Goal: Information Seeking & Learning: Learn about a topic

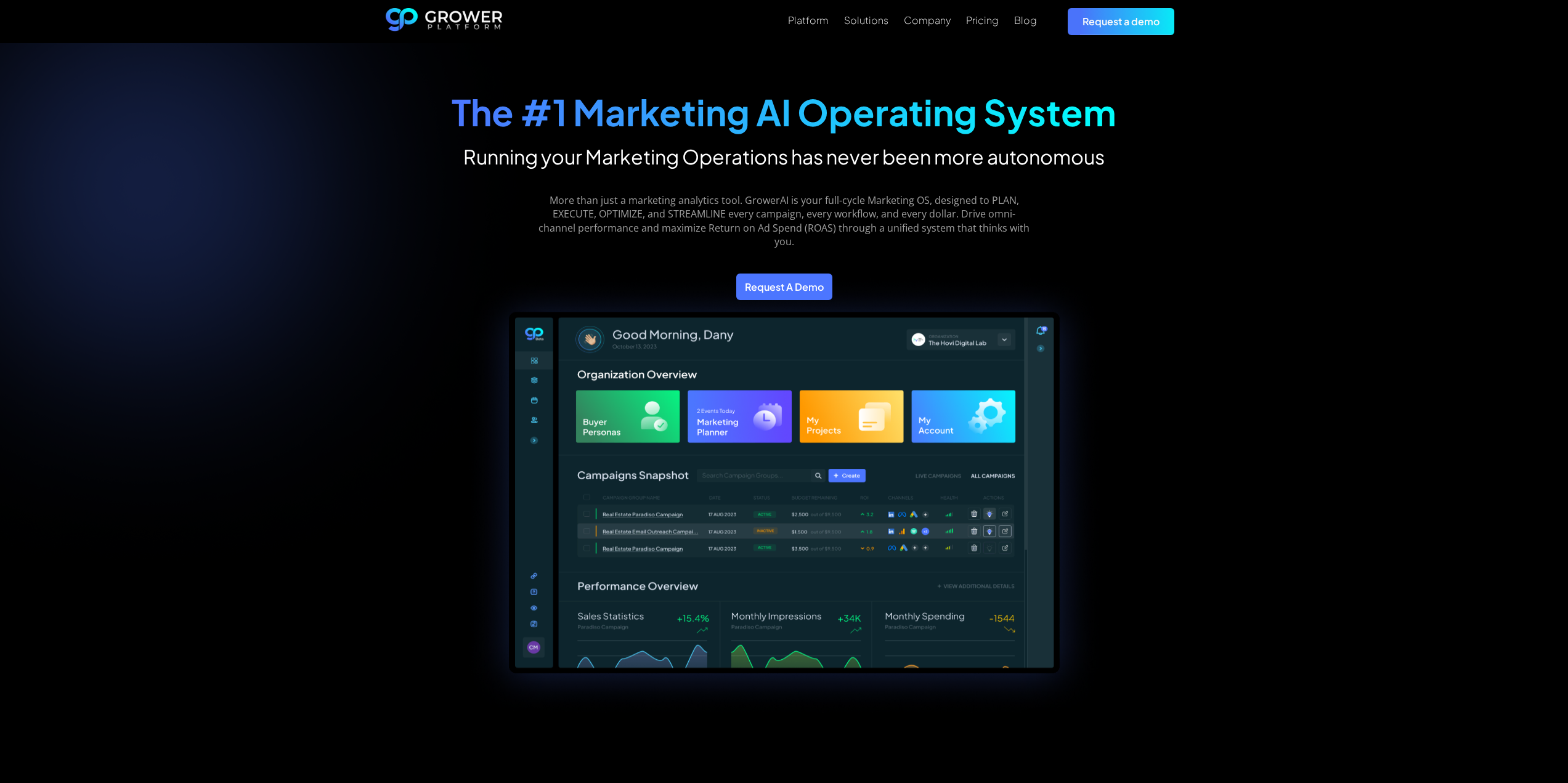
click at [1188, 227] on div "The #1 Marketing AI Operating System Running your Marketing Operations has neve…" at bounding box center [784, 438] width 832 height 742
click at [975, 17] on div "Pricing" at bounding box center [982, 19] width 32 height 11
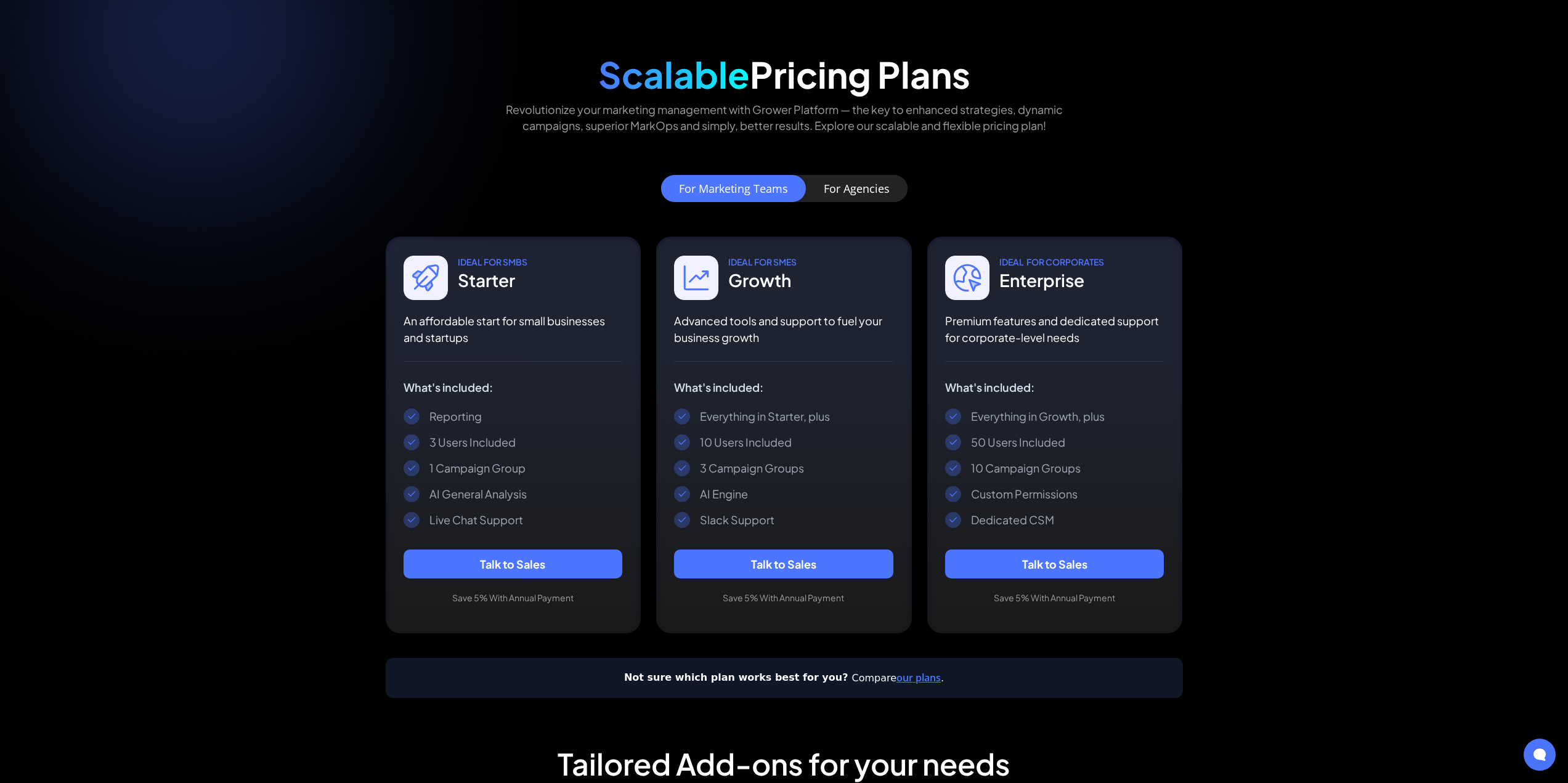
scroll to position [61, 0]
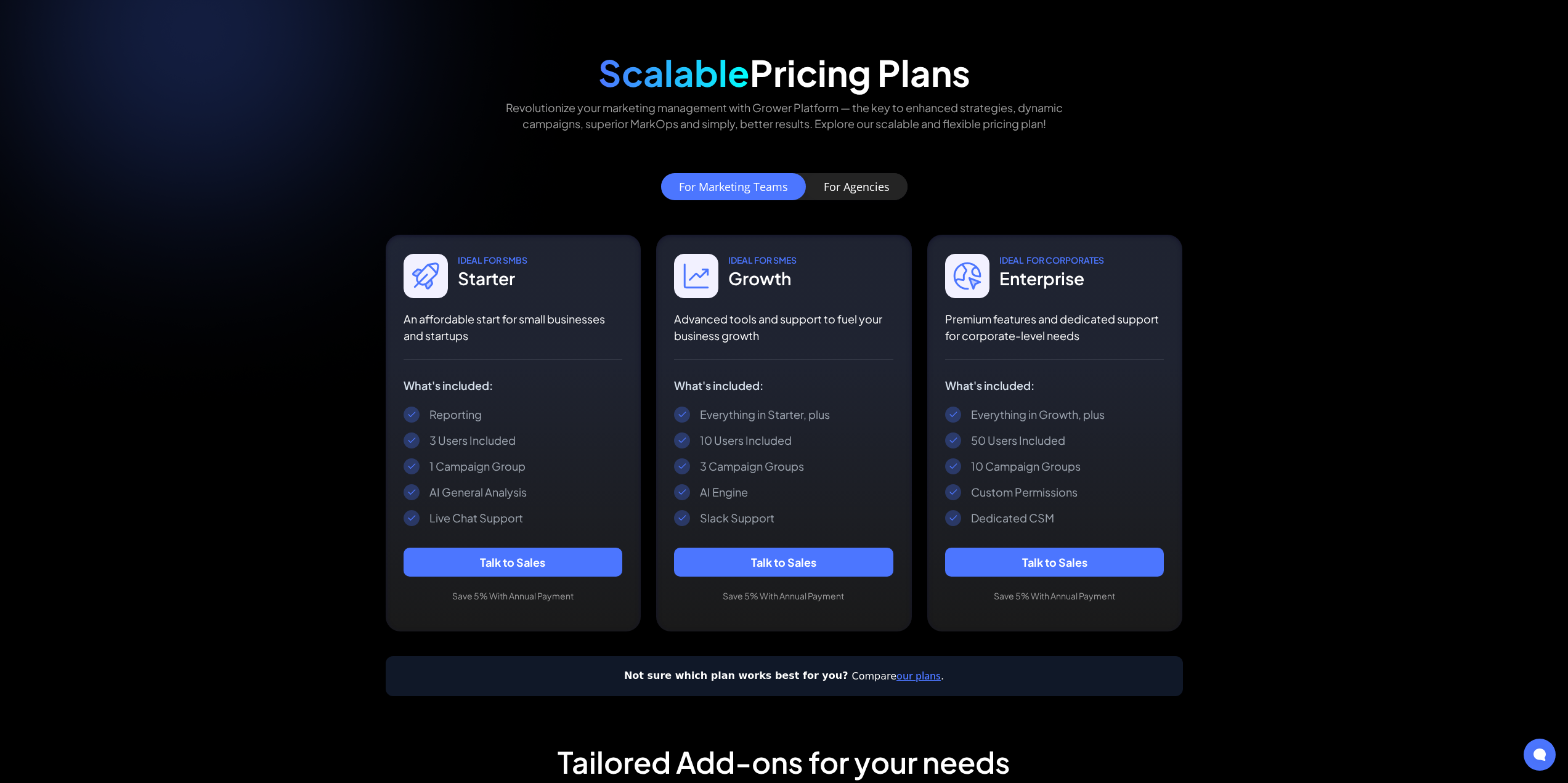
drag, startPoint x: 763, startPoint y: 492, endPoint x: 770, endPoint y: 492, distance: 7.0
click at [763, 492] on div "AI Engine" at bounding box center [784, 493] width 220 height 16
click at [1094, 412] on div "Everything in Growth, plus" at bounding box center [1037, 415] width 134 height 15
drag, startPoint x: 1129, startPoint y: 409, endPoint x: 1026, endPoint y: 423, distance: 103.9
click at [1075, 416] on div "Everything in Growth, plus" at bounding box center [1055, 415] width 220 height 16
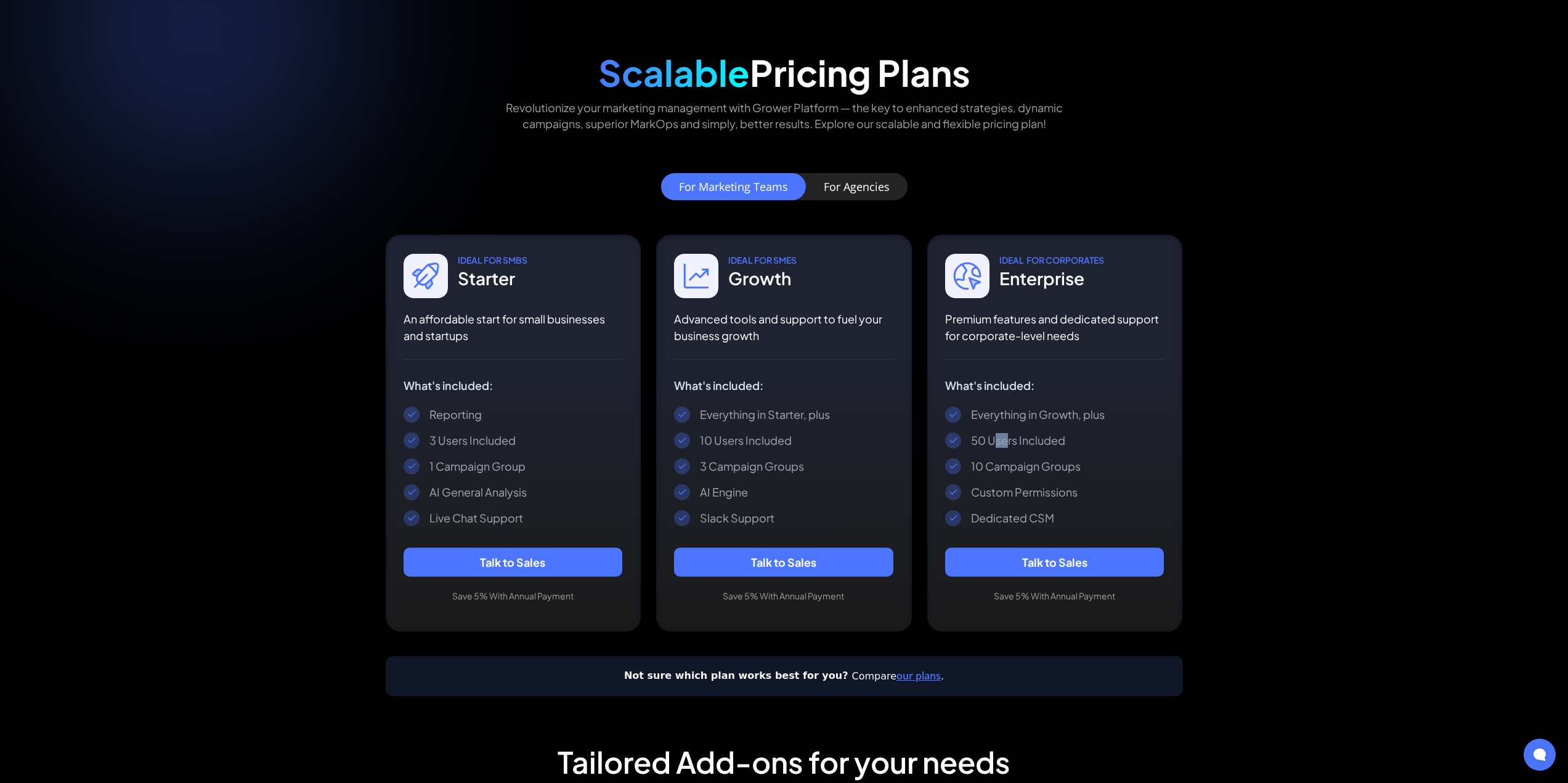
drag, startPoint x: 997, startPoint y: 439, endPoint x: 1045, endPoint y: 451, distance: 49.5
click at [1010, 446] on div "50 Users Included" at bounding box center [1018, 440] width 94 height 15
drag, startPoint x: 1057, startPoint y: 444, endPoint x: 1094, endPoint y: 445, distance: 37.0
click at [1079, 444] on div "50 Users Included" at bounding box center [1055, 441] width 220 height 16
click at [1098, 445] on div "50 Users Included" at bounding box center [1055, 441] width 220 height 16
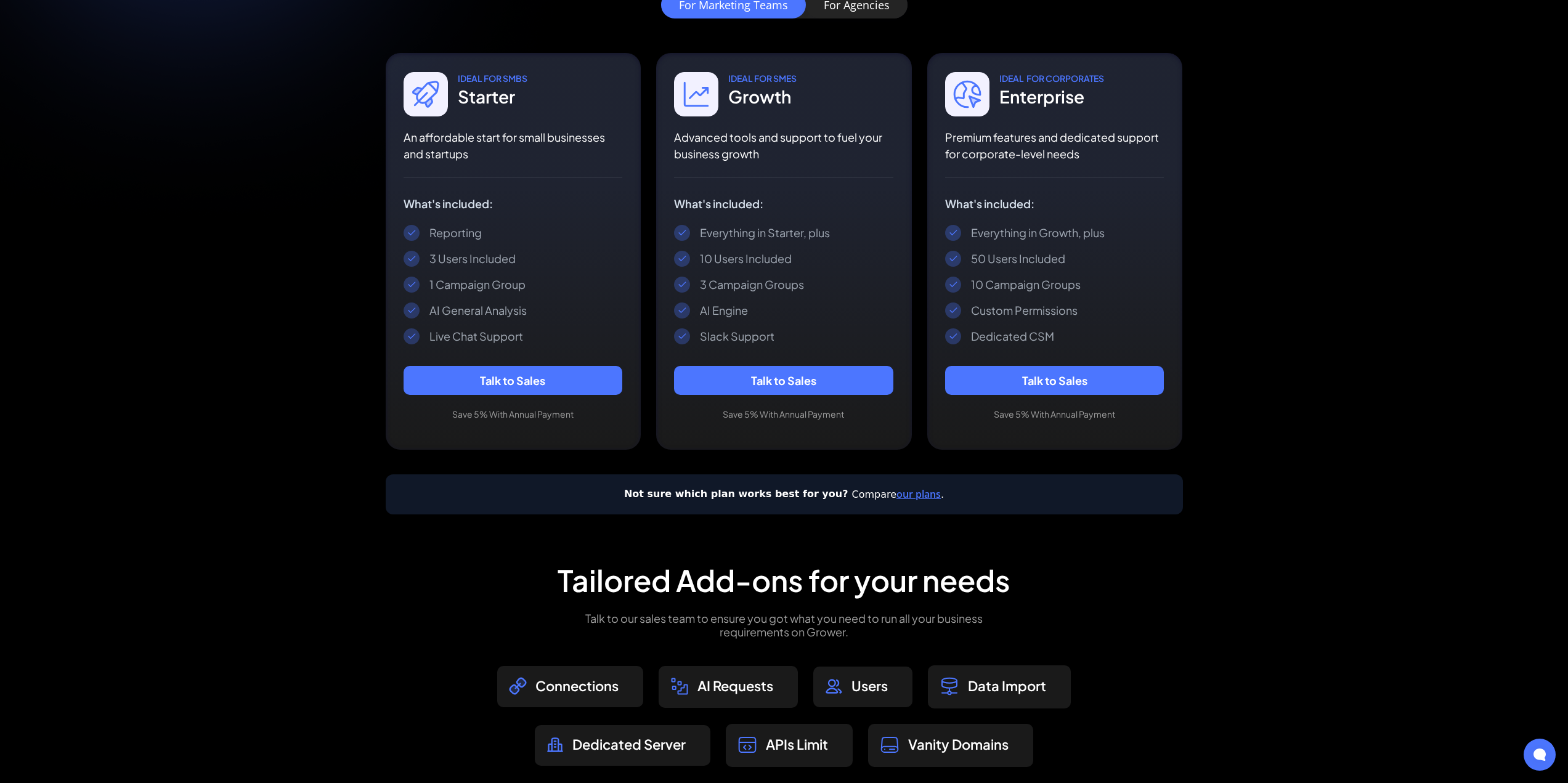
scroll to position [247, 0]
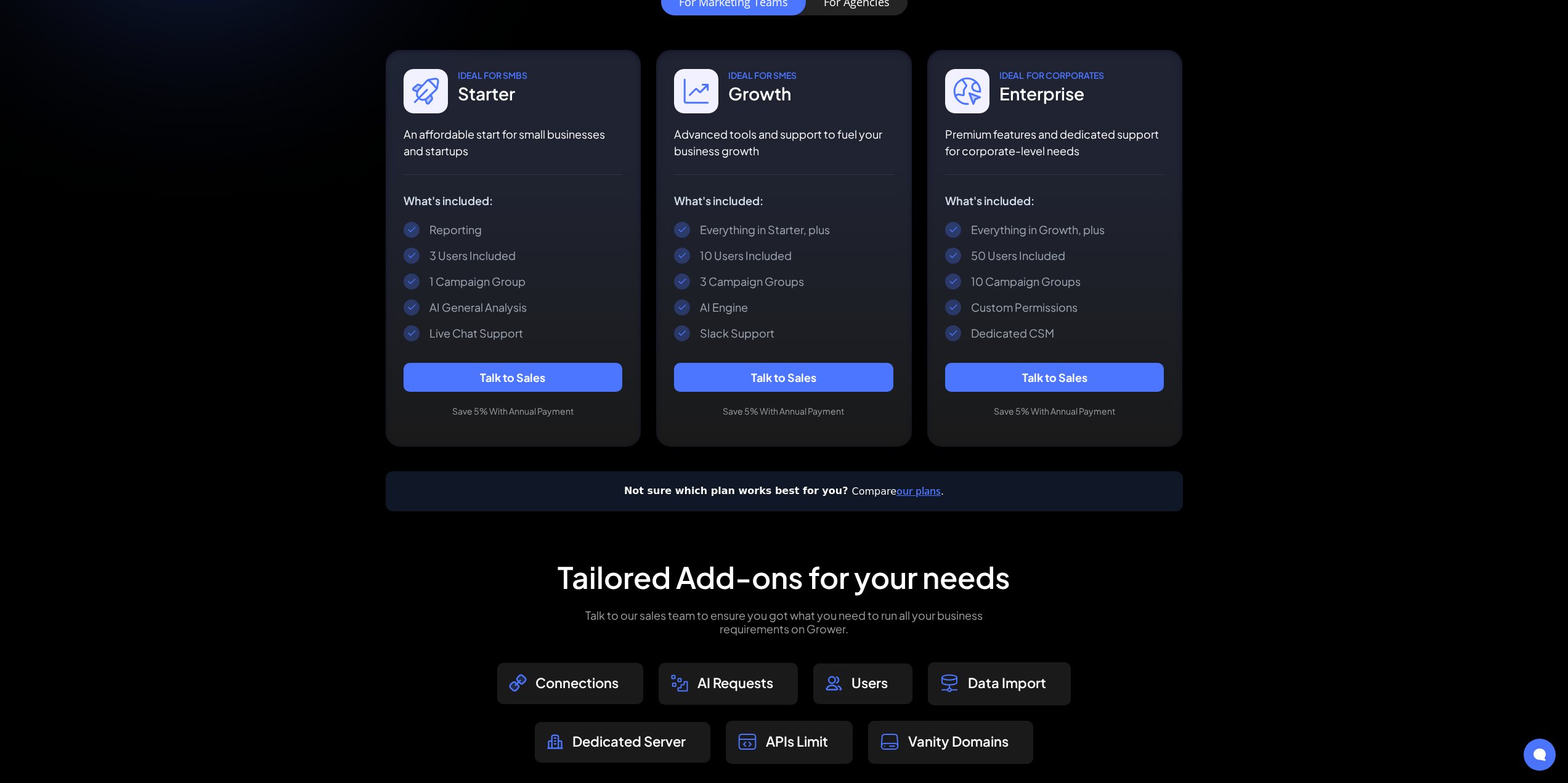
click at [896, 493] on link "our plans" at bounding box center [918, 491] width 45 height 13
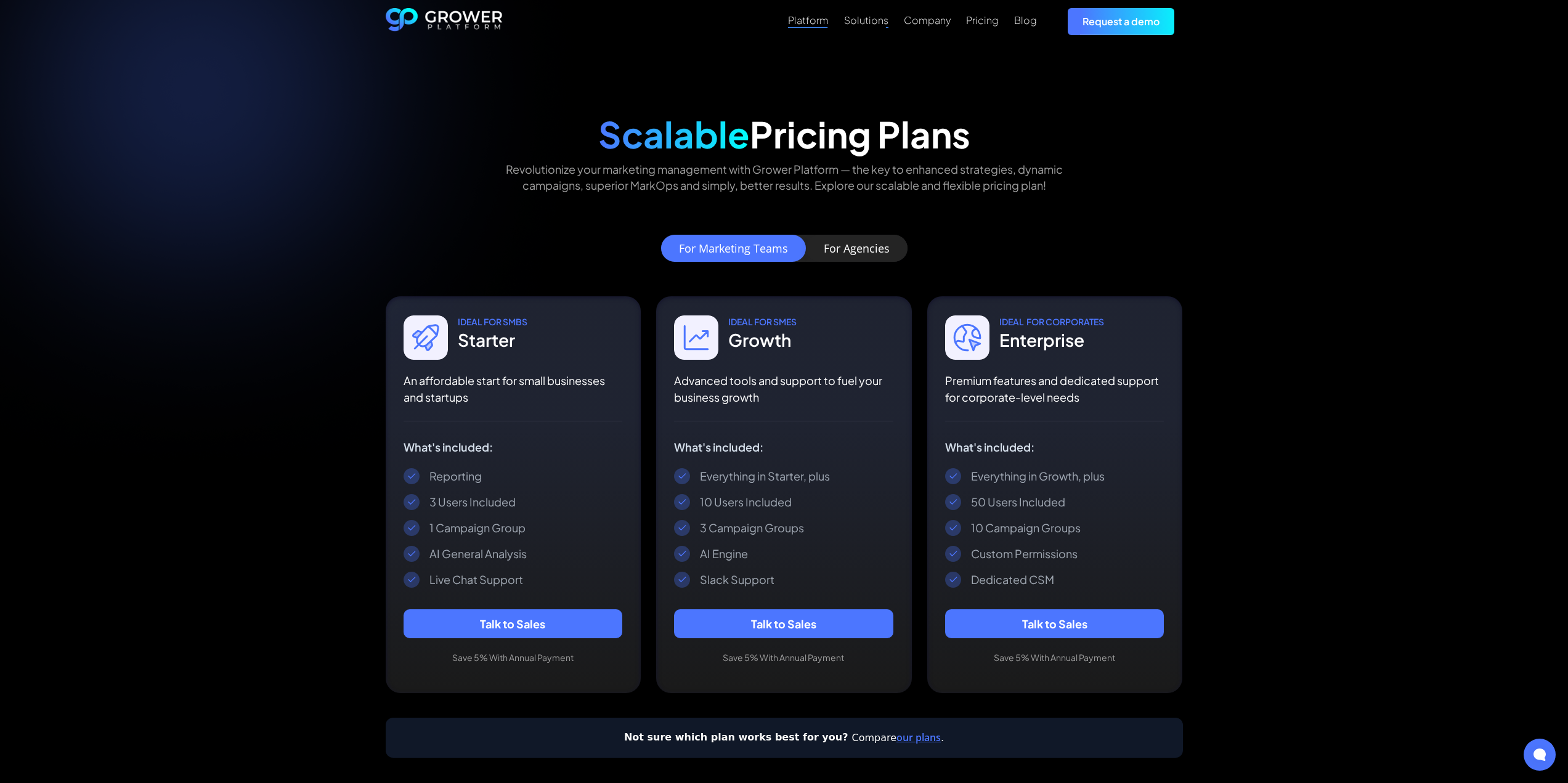
click at [821, 17] on div "Platform" at bounding box center [808, 19] width 40 height 11
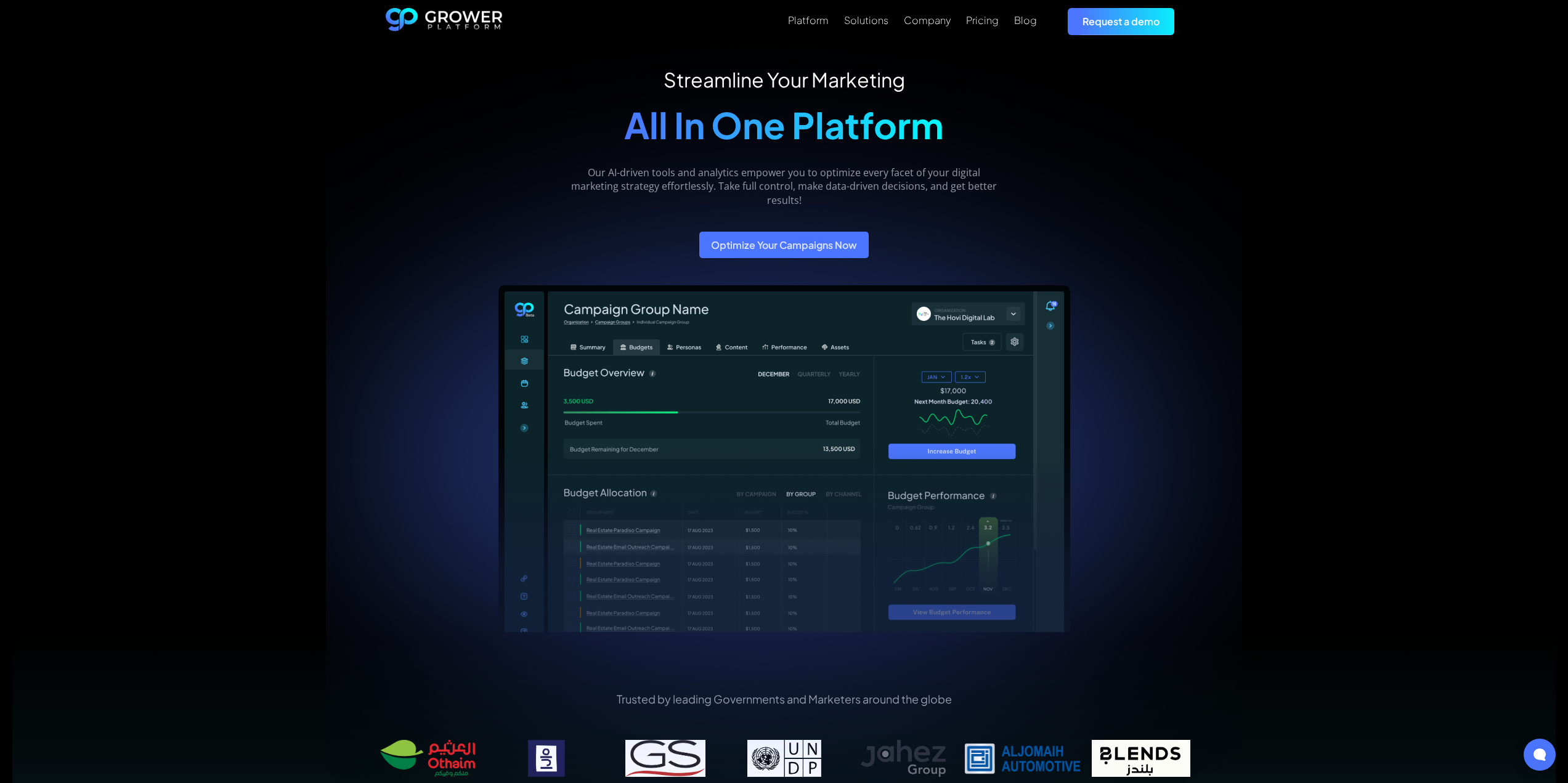
click at [1281, 179] on div "Streamline Your Marketing All In One Platform Our AI-driven tools and analytics…" at bounding box center [784, 448] width 1568 height 810
click at [863, 19] on div "Solutions" at bounding box center [866, 19] width 45 height 11
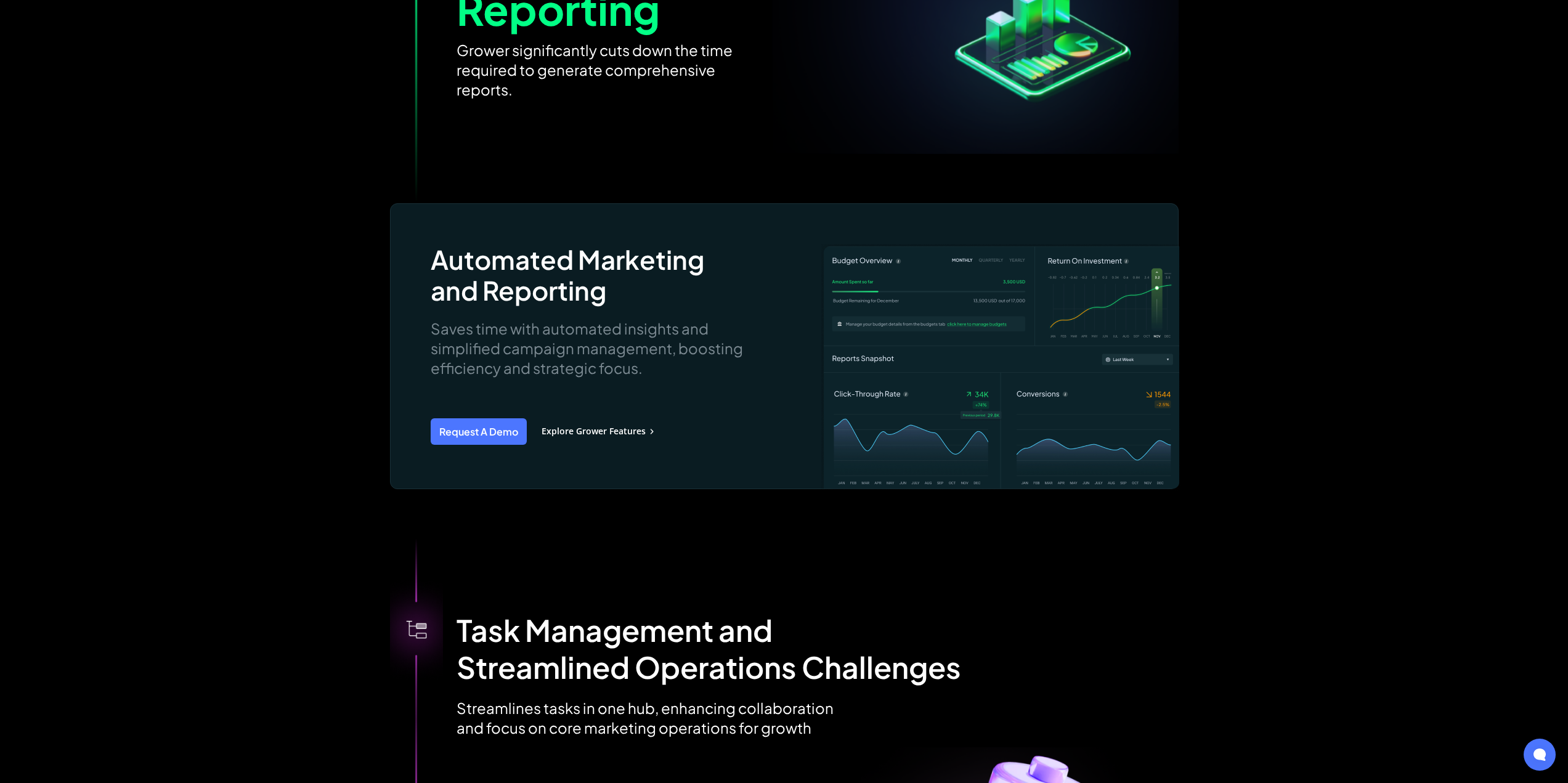
scroll to position [1849, 0]
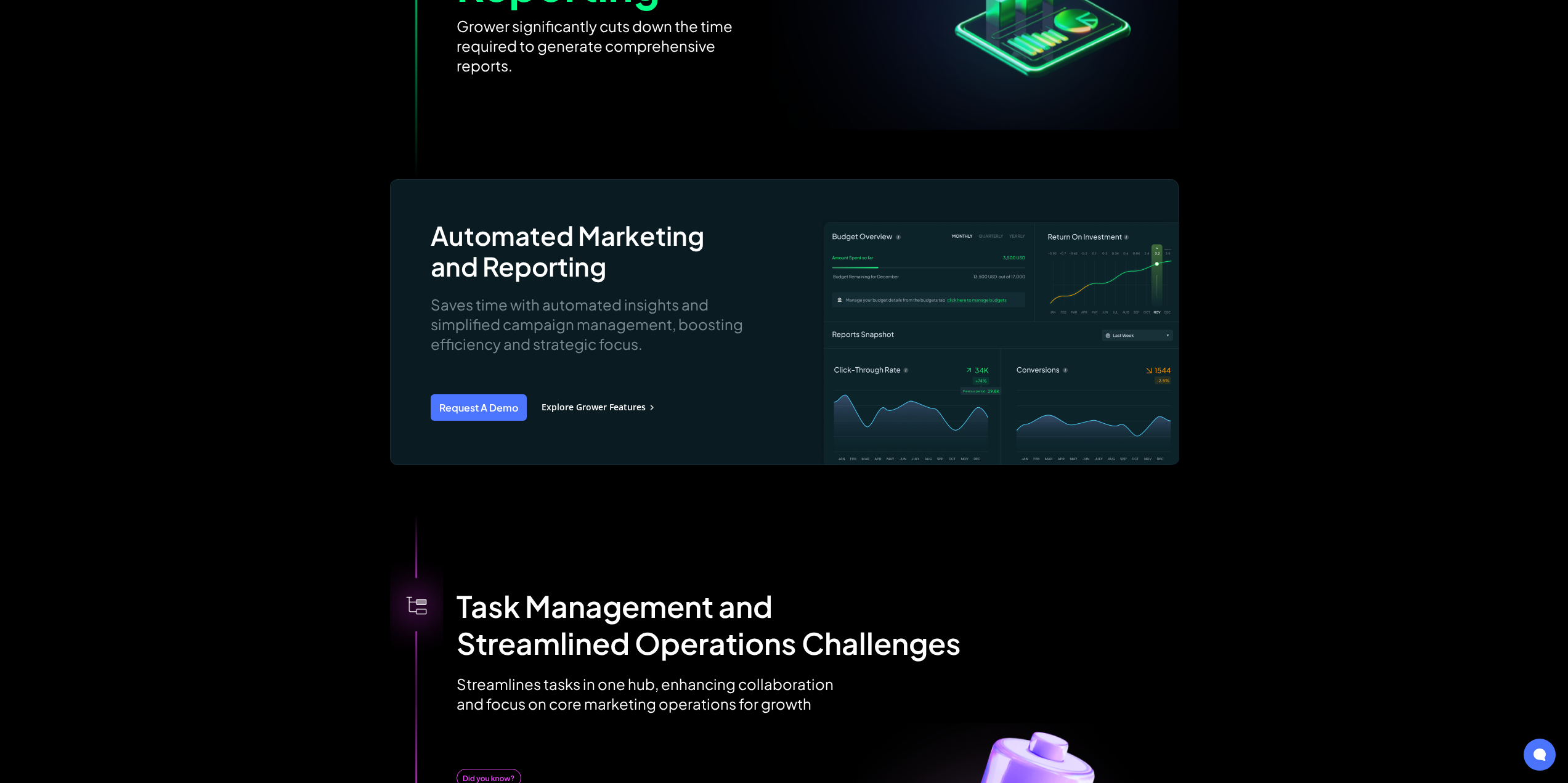
click at [1460, 59] on div "Get Rid of Budget Constraints Advanced AI optimizes spend, targets effectively,…" at bounding box center [784, 39] width 1568 height 2541
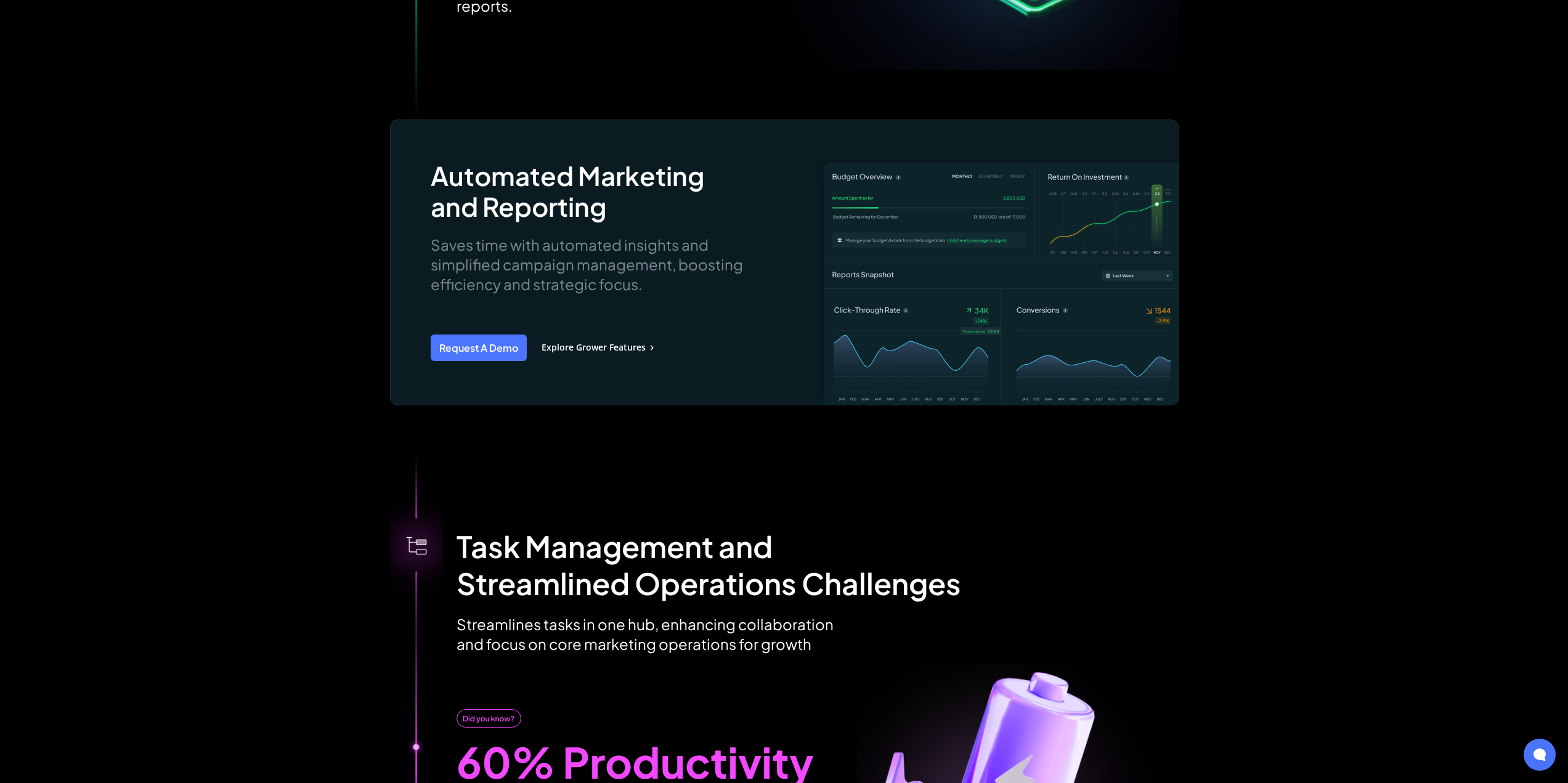
scroll to position [1911, 0]
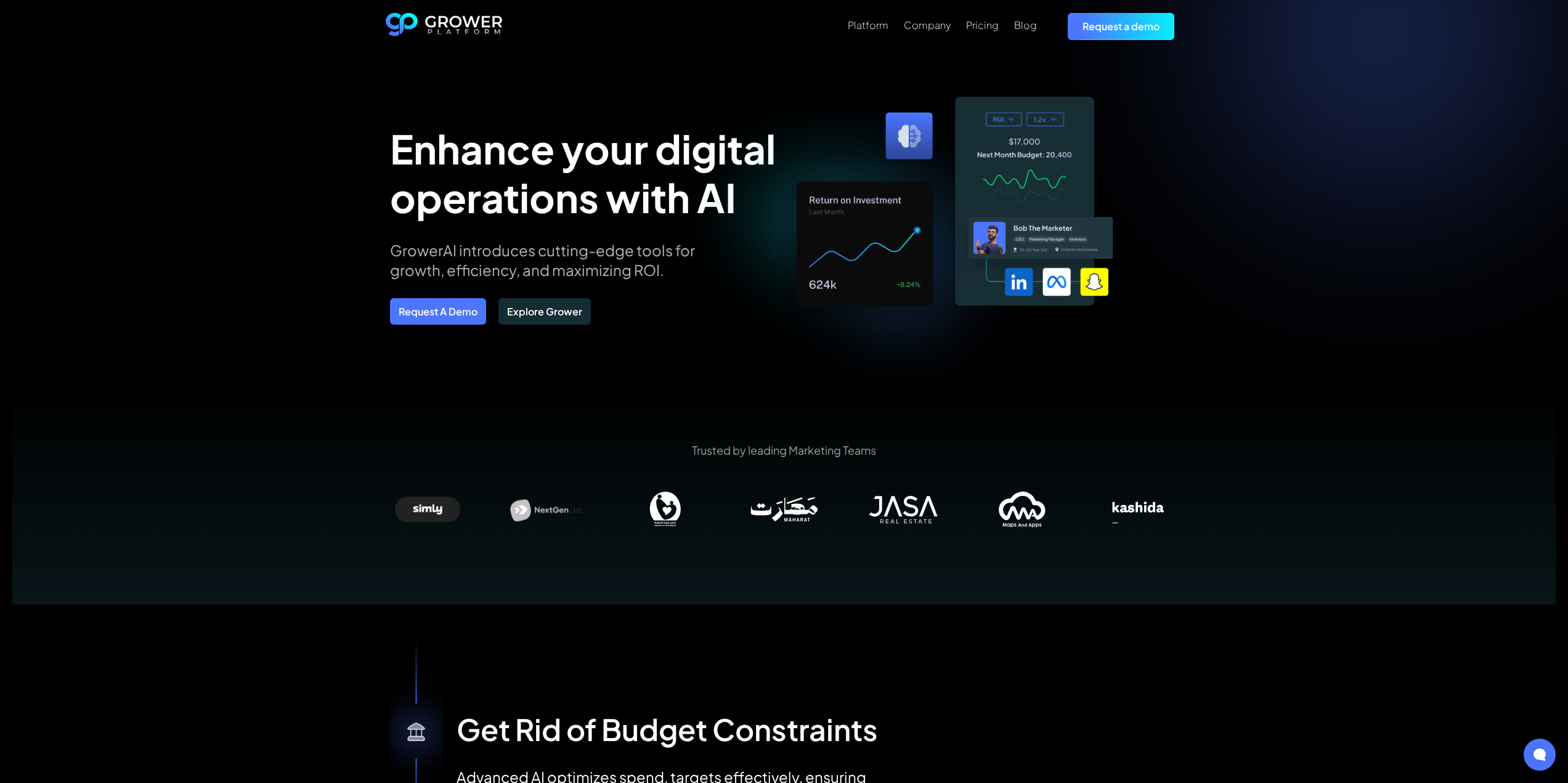
scroll to position [0, 0]
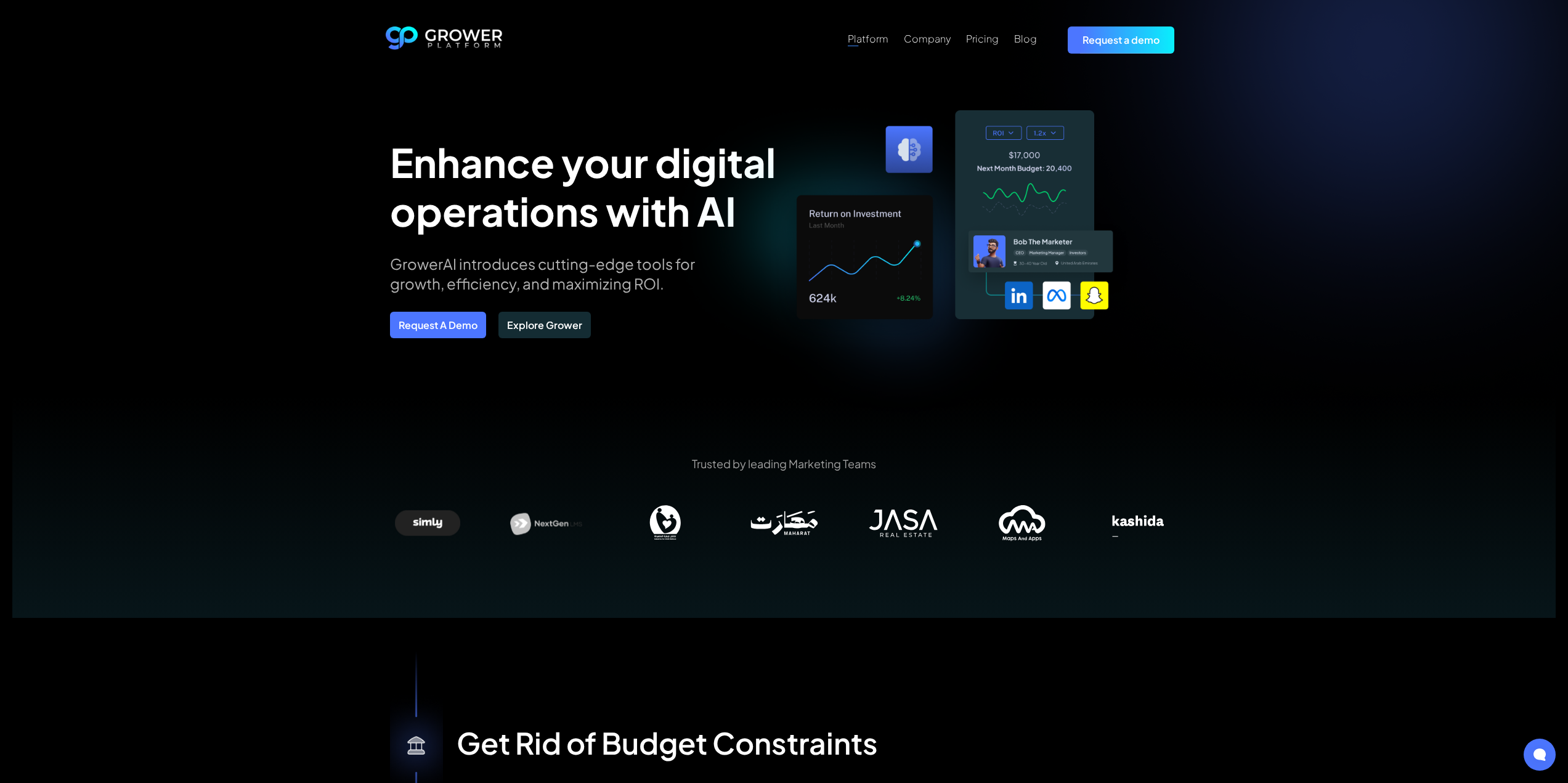
click at [870, 38] on div "Platform" at bounding box center [868, 38] width 40 height 11
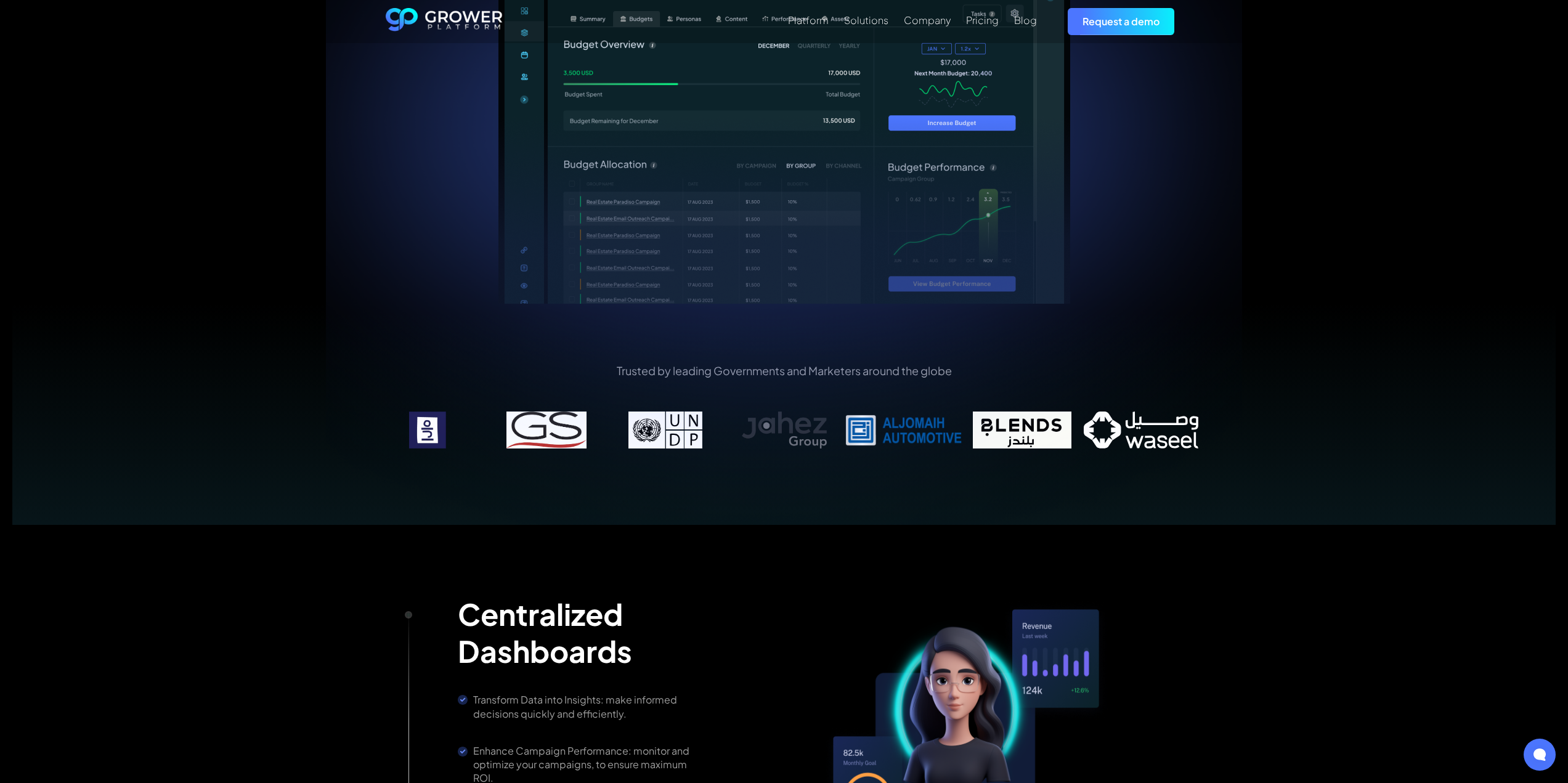
scroll to position [370, 0]
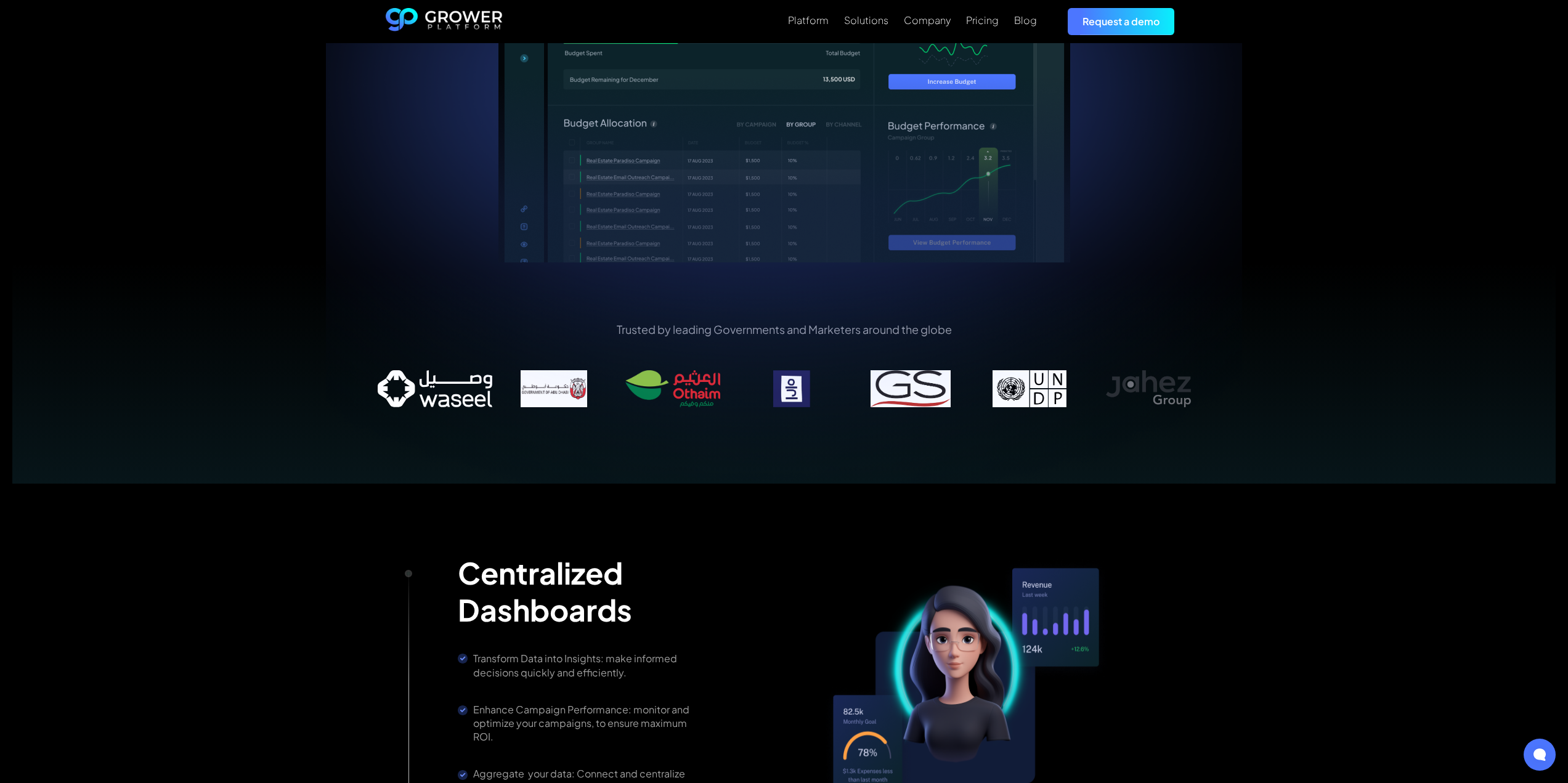
drag, startPoint x: 521, startPoint y: 396, endPoint x: 1004, endPoint y: 377, distance: 483.4
click at [1004, 377] on img at bounding box center [1030, 388] width 119 height 37
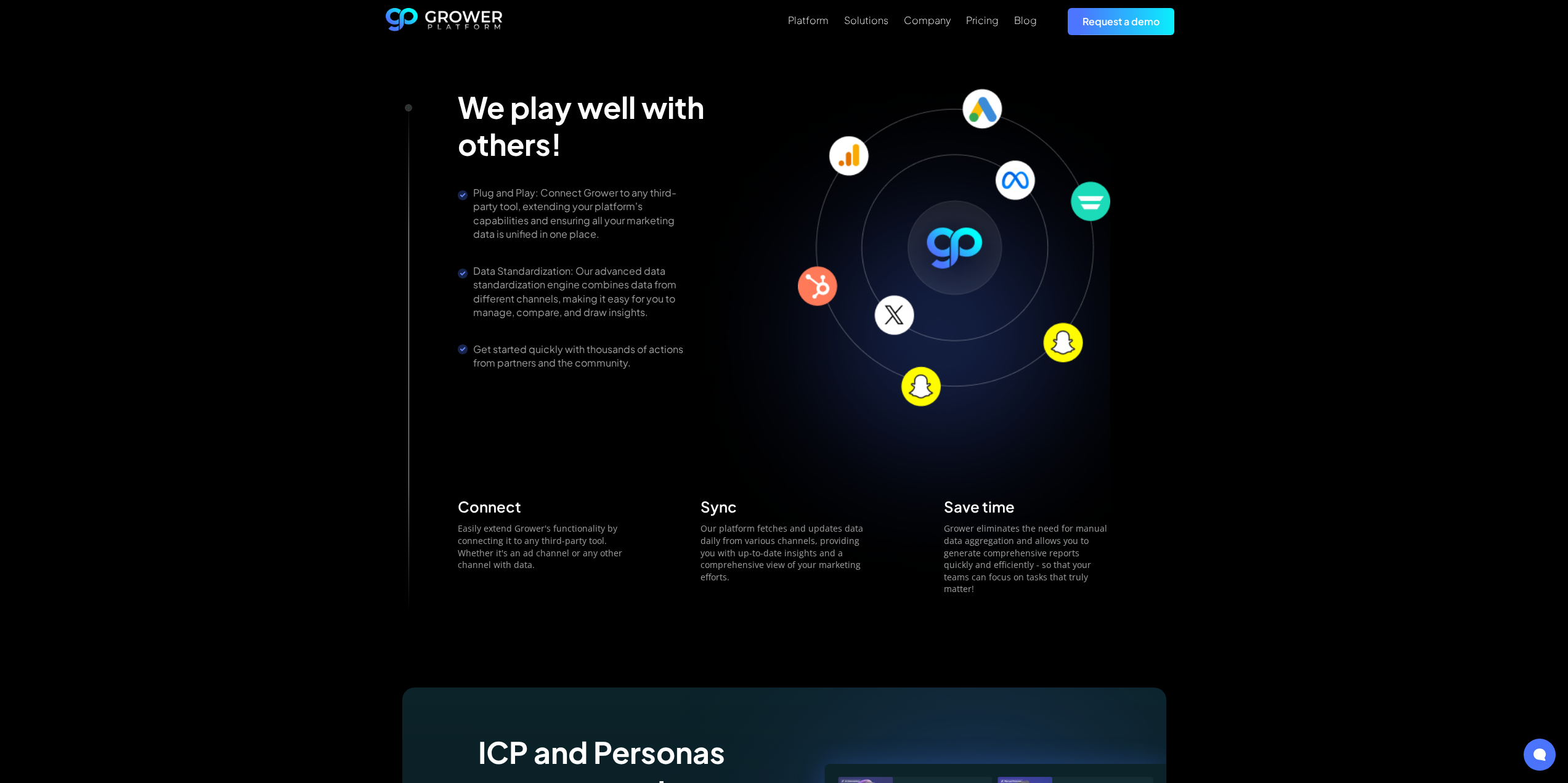
scroll to position [1973, 0]
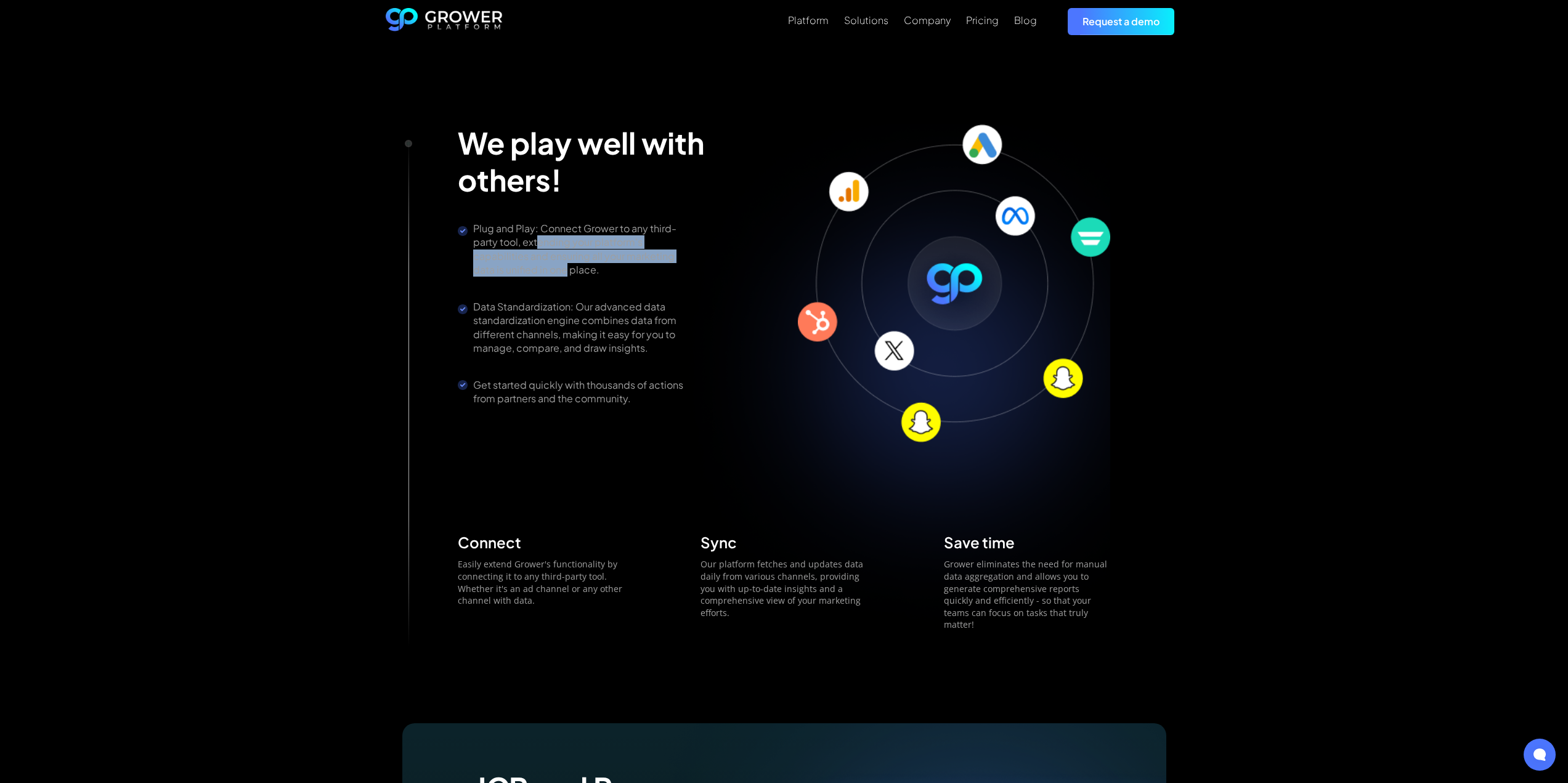
drag, startPoint x: 551, startPoint y: 227, endPoint x: 564, endPoint y: 241, distance: 19.1
click at [564, 241] on div "Plug and Play: Connect Grower to any third-party tool, extending your platform'…" at bounding box center [582, 249] width 219 height 55
click at [586, 264] on div "We play well with others! Plug and Play: Connect Grower to any third-party tool…" at bounding box center [599, 283] width 283 height 318
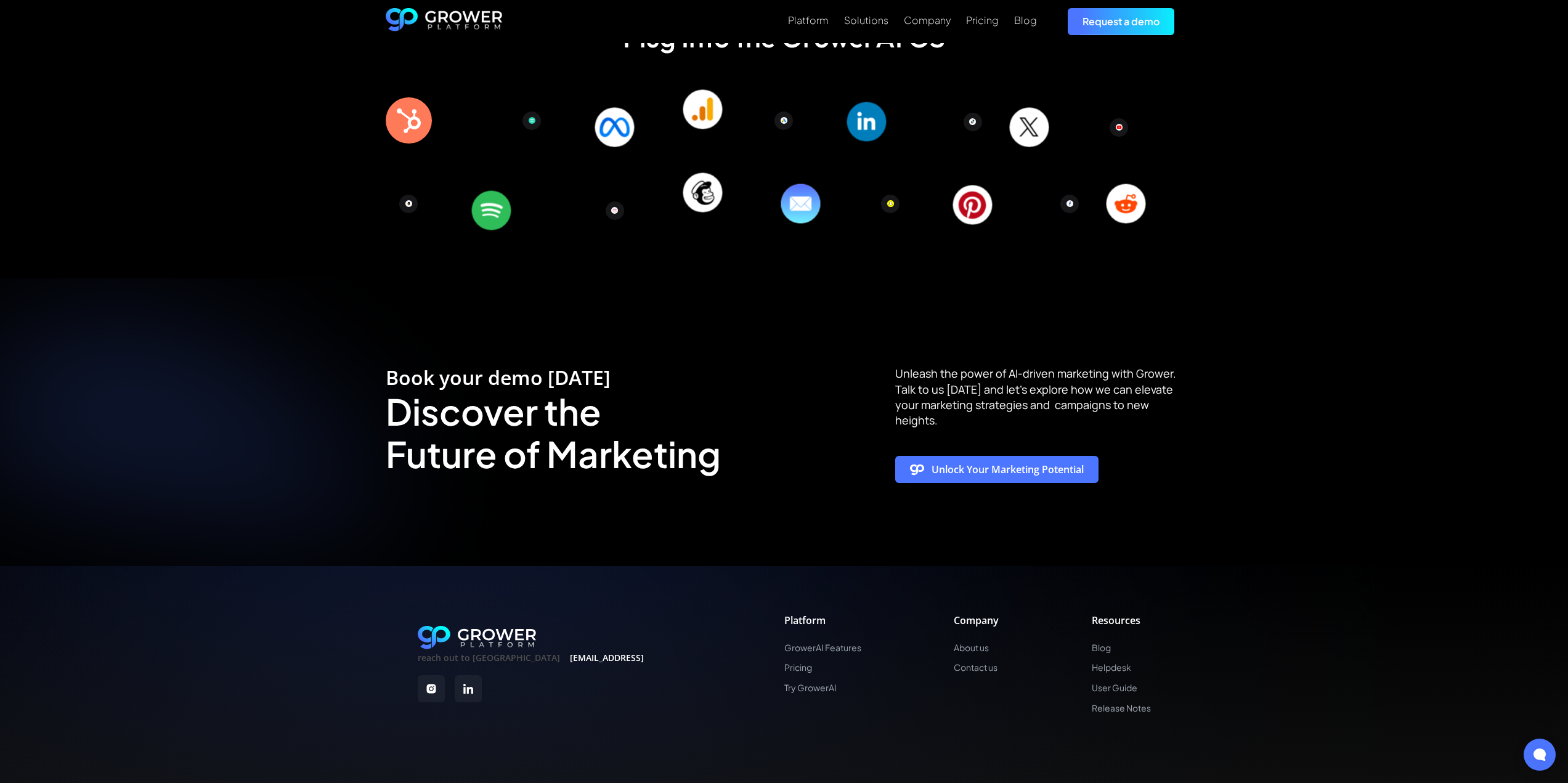
scroll to position [3864, 0]
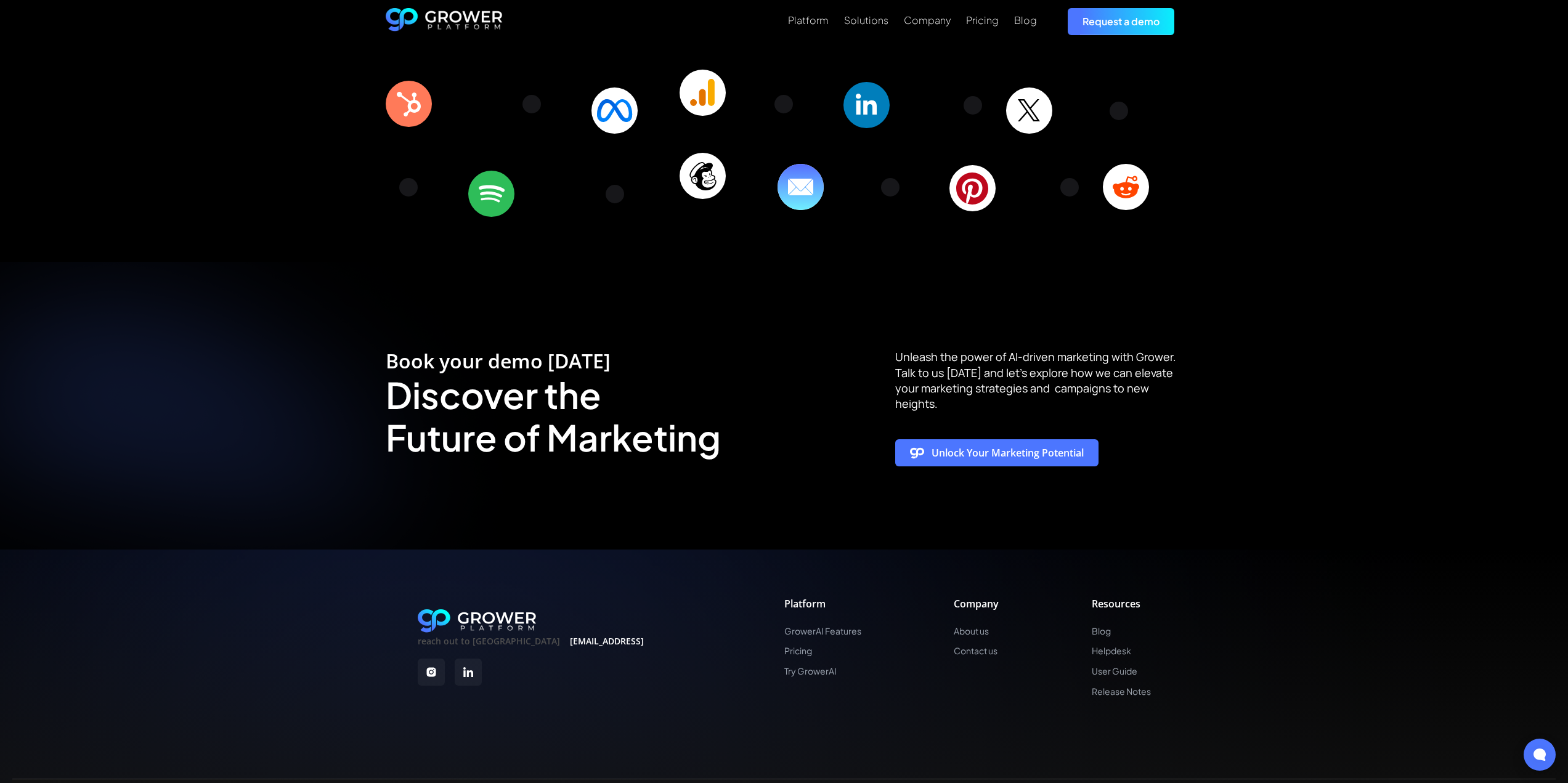
click at [439, 659] on img at bounding box center [431, 672] width 27 height 27
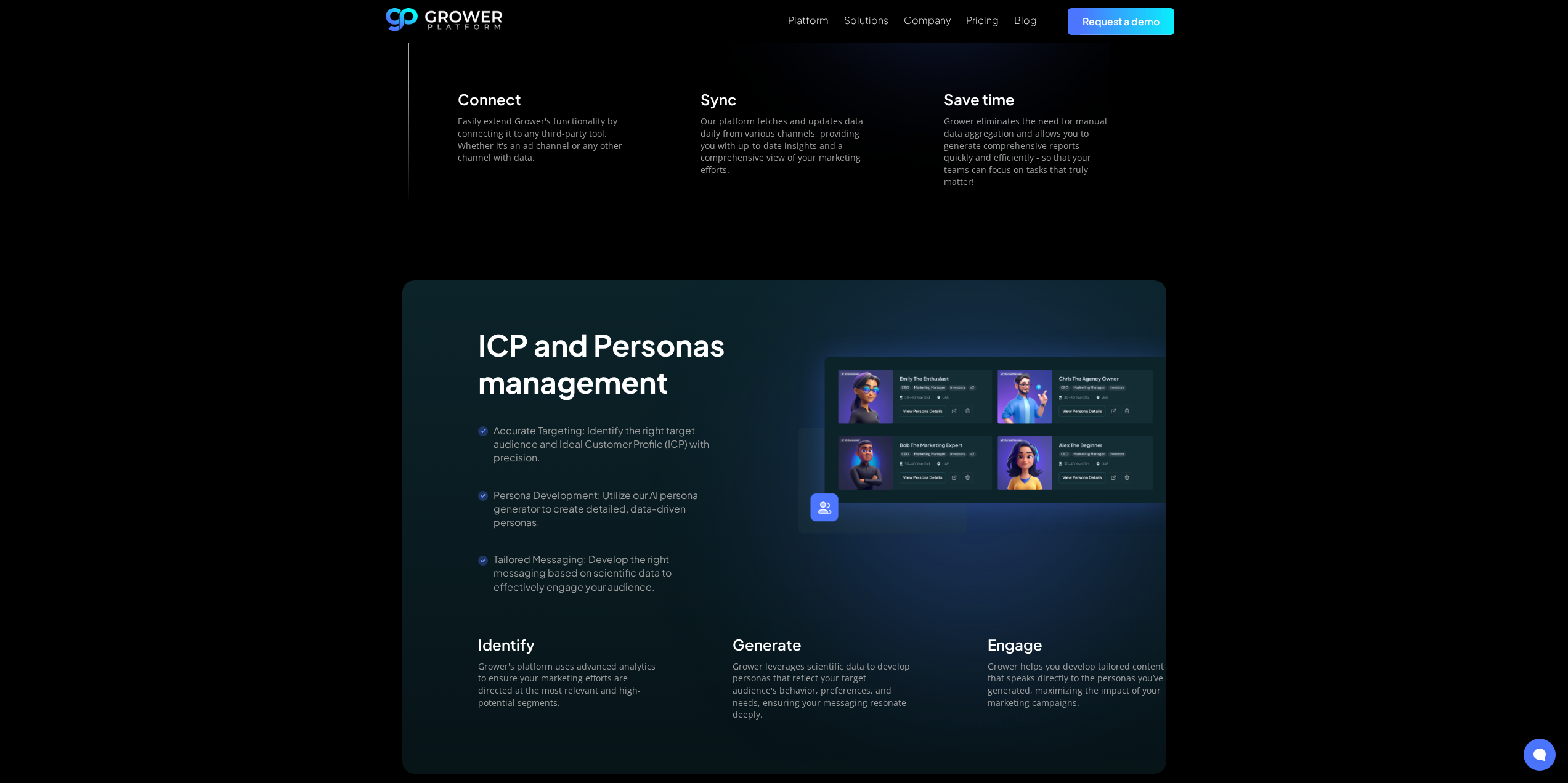
scroll to position [2385, 0]
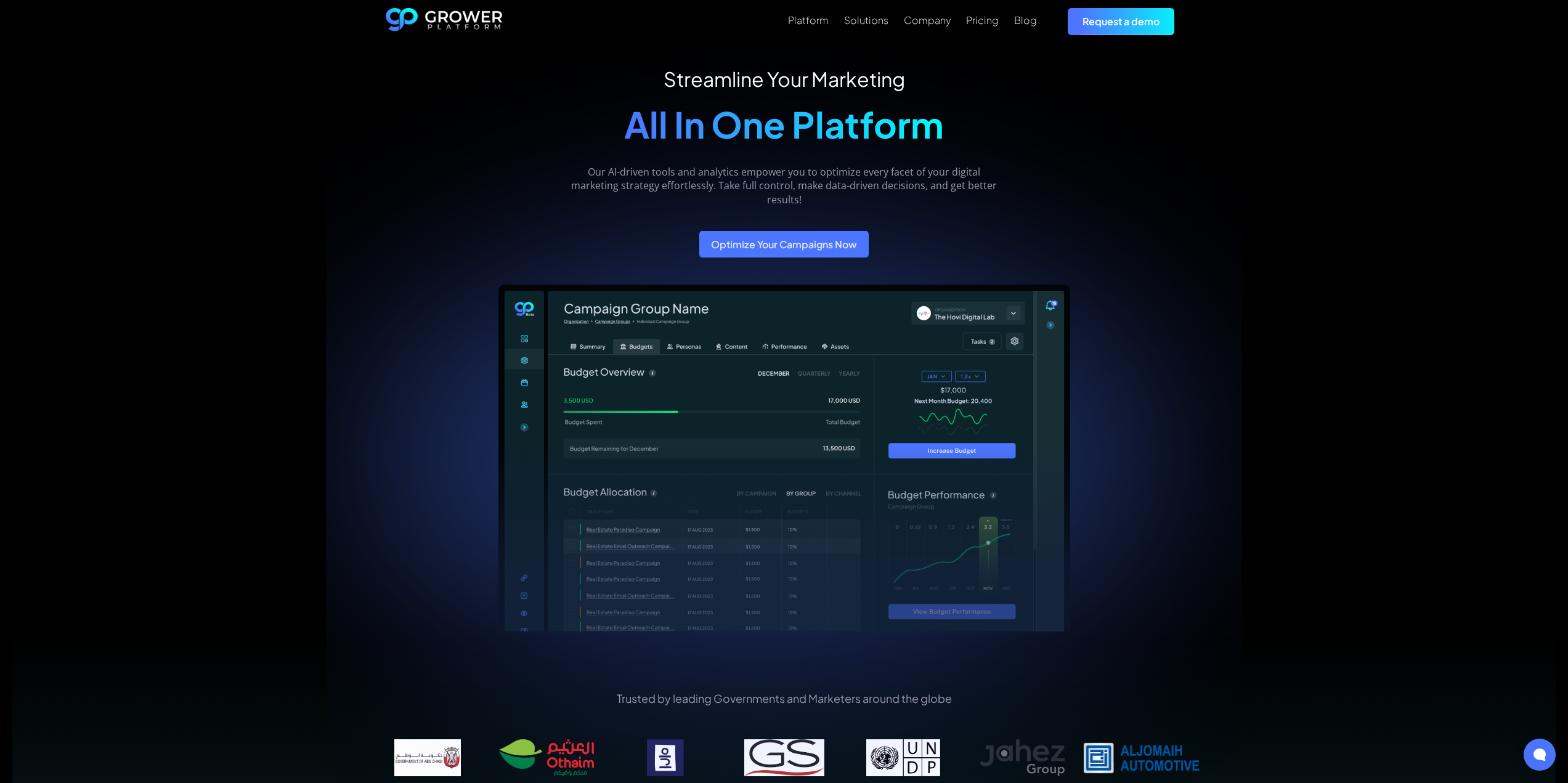
scroll to position [0, 0]
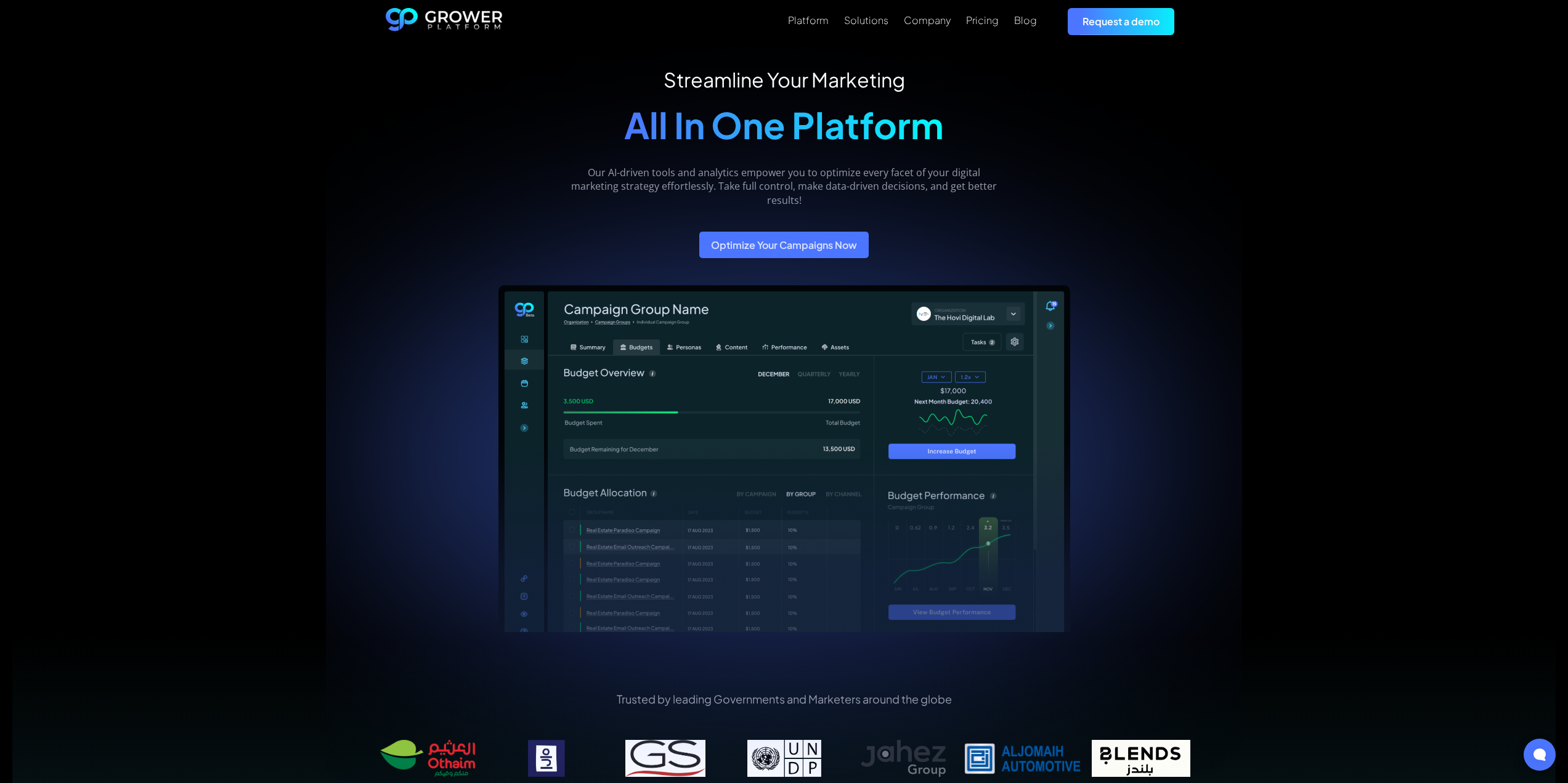
click at [1373, 156] on div "Streamline Your Marketing All In One Platform Our AI-driven tools and analytics…" at bounding box center [784, 448] width 1568 height 810
